Goal: Task Accomplishment & Management: Use online tool/utility

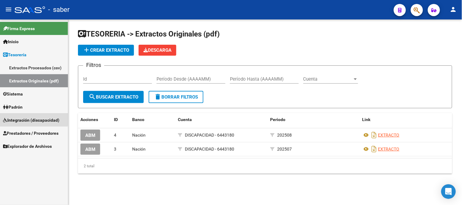
click at [20, 118] on span "Integración (discapacidad)" at bounding box center [31, 120] width 56 height 7
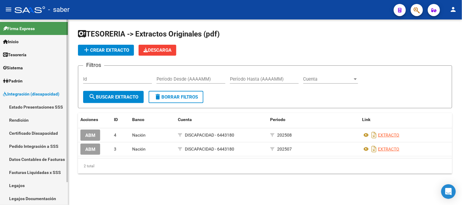
click at [34, 158] on link "Datos Contables de Facturas" at bounding box center [34, 159] width 68 height 13
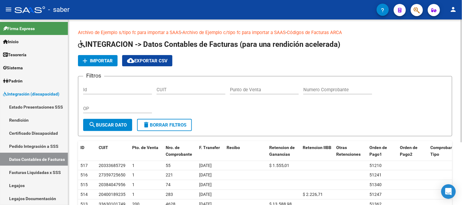
click at [200, 32] on link "Archivo de Ejemplo c/tipo fc para importar a SAAS" at bounding box center [233, 32] width 103 height 5
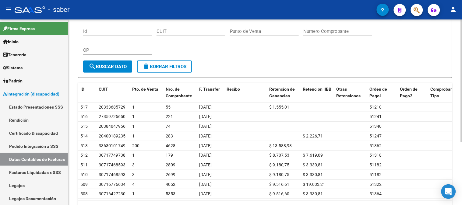
scroll to position [68, 0]
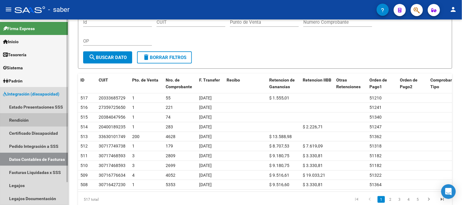
click at [13, 117] on link "Rendición" at bounding box center [34, 120] width 68 height 13
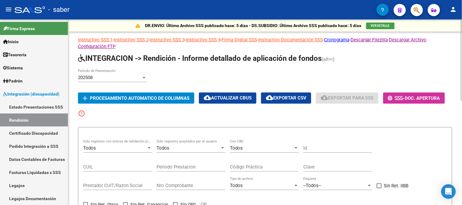
click at [120, 78] on div "202508" at bounding box center [109, 77] width 63 height 5
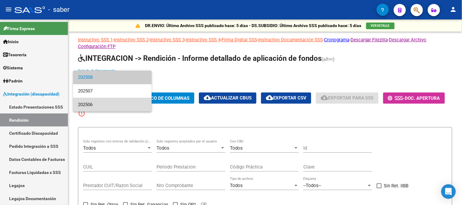
click at [91, 104] on span "202506" at bounding box center [112, 105] width 69 height 14
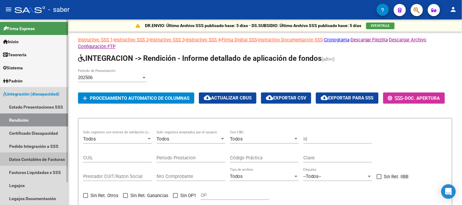
click at [27, 155] on link "Datos Contables de Facturas" at bounding box center [34, 159] width 68 height 13
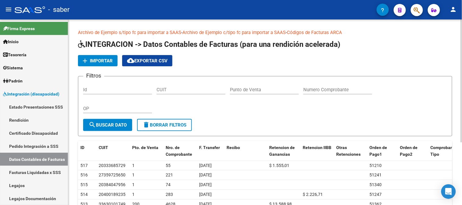
click at [102, 63] on span "Importar" at bounding box center [101, 60] width 23 height 5
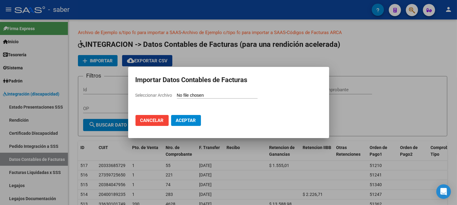
click at [204, 95] on input "Seleccionar Archivo" at bounding box center [217, 96] width 81 height 6
type input "C:\fakepath\import-ejemplo-comprobantes.csv"
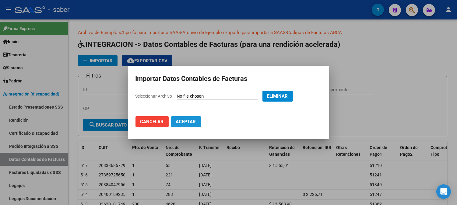
click at [189, 120] on span "Aceptar" at bounding box center [186, 121] width 20 height 5
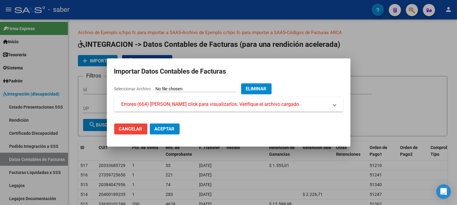
click at [203, 103] on span "Errores (664) [PERSON_NAME] click para visualizarlos. Verifique el archivo carg…" at bounding box center [211, 104] width 179 height 7
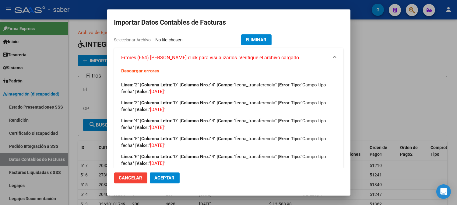
click at [132, 181] on button "Cancelar" at bounding box center [130, 178] width 33 height 11
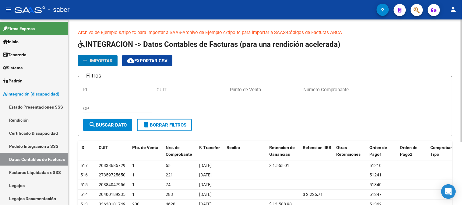
click at [98, 62] on span "Importar" at bounding box center [101, 60] width 23 height 5
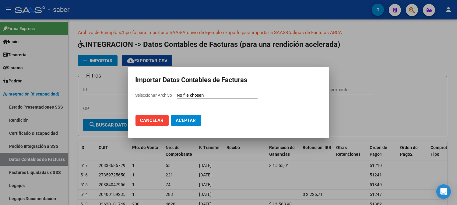
click at [209, 96] on input "Seleccionar Archivo" at bounding box center [217, 96] width 81 height 6
type input "C:\fakepath\import-ejemplo-comprobantes.csv"
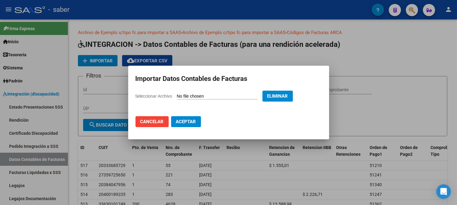
click at [176, 122] on span "Aceptar" at bounding box center [186, 121] width 20 height 5
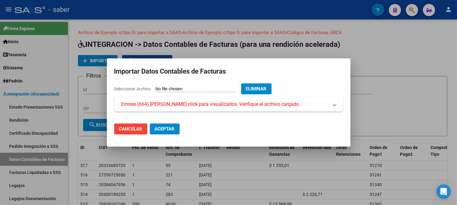
click at [168, 104] on span "Errores (664) [PERSON_NAME] click para visualizarlos. Verifique el archivo carg…" at bounding box center [211, 104] width 179 height 7
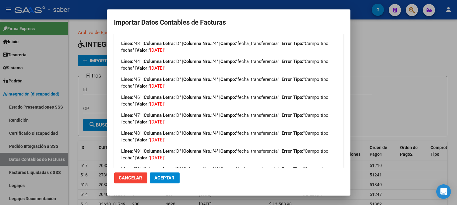
scroll to position [824, 0]
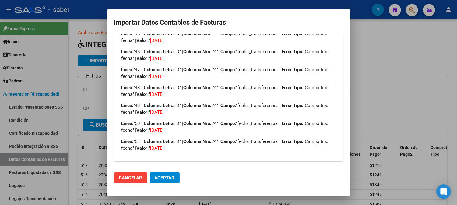
click at [144, 177] on button "Cancelar" at bounding box center [130, 178] width 33 height 11
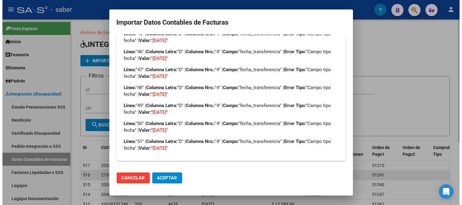
scroll to position [0, 0]
